Goal: Navigation & Orientation: Find specific page/section

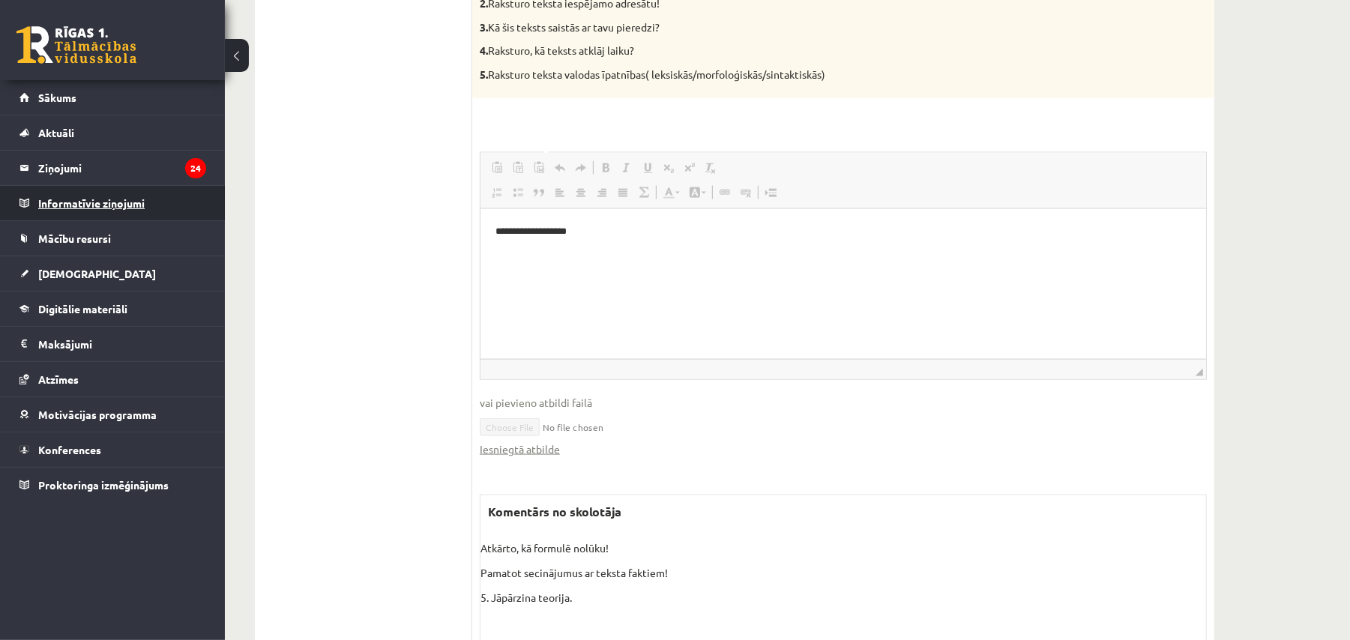
scroll to position [1344, 0]
click at [186, 100] on link "Sākums" at bounding box center [112, 97] width 187 height 34
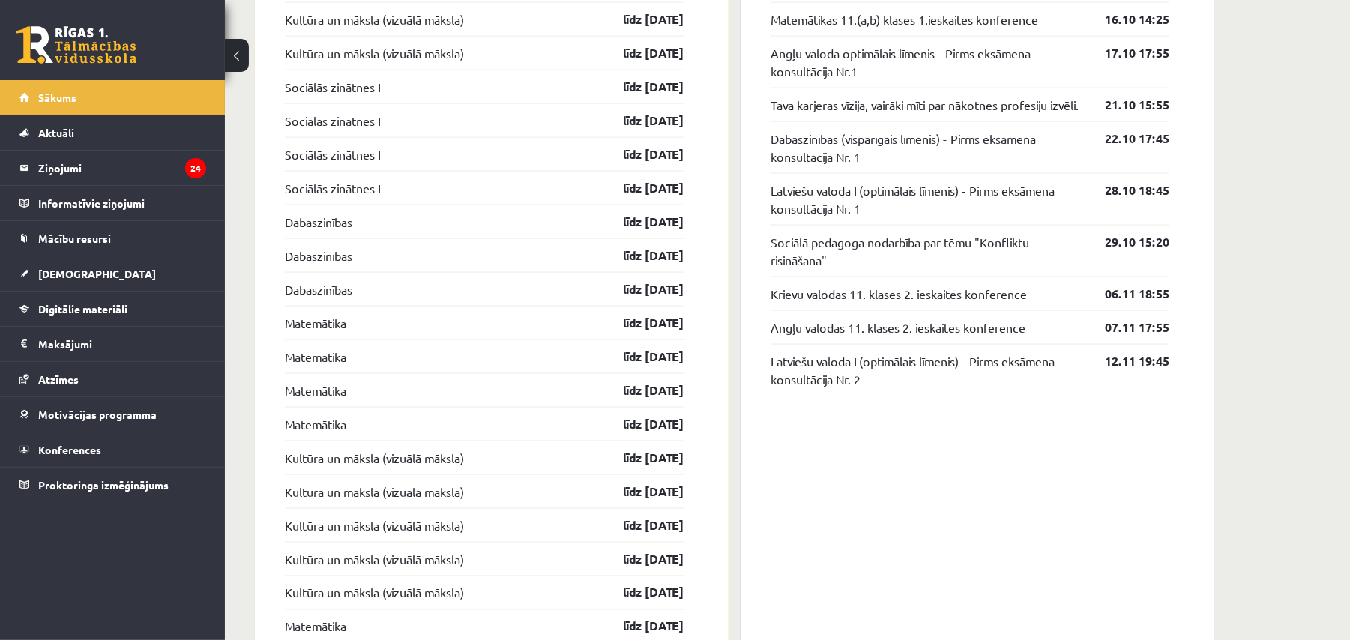
scroll to position [1466, 0]
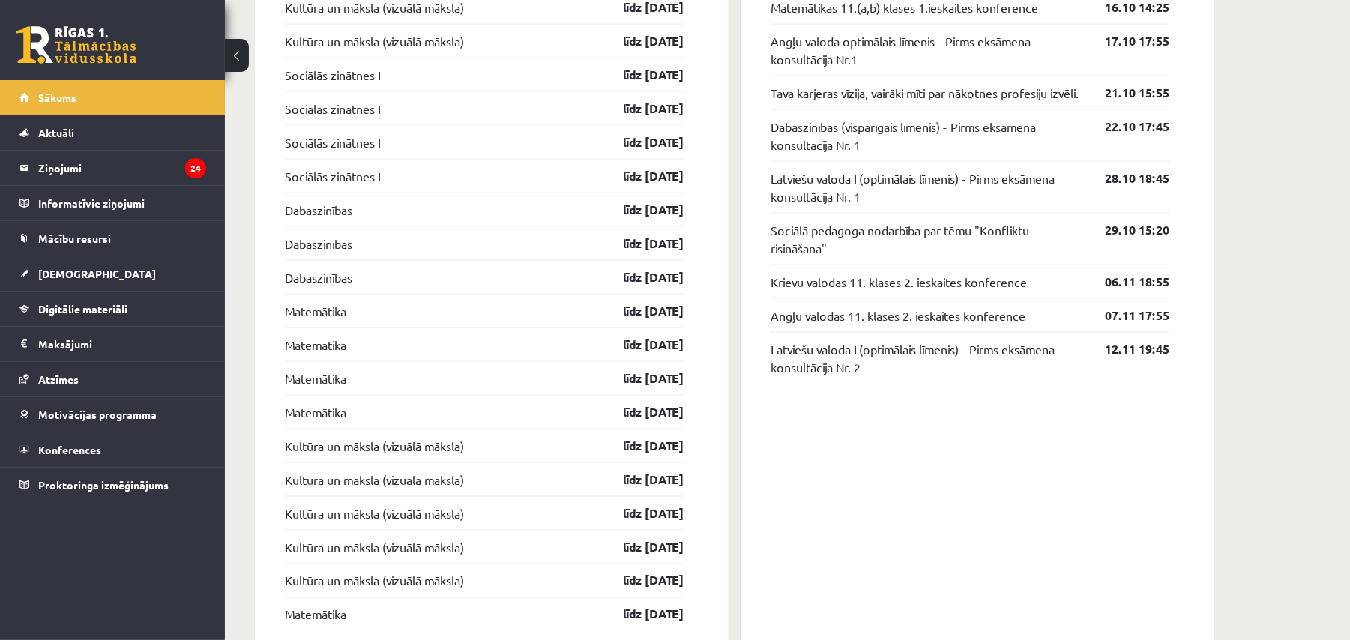
click at [896, 573] on div "Konferences Dabaszinības 11.(b,c) klases 1.ieskaites konference 14.10 17:55 Mat…" at bounding box center [977, 288] width 474 height 744
